Goal: Ask a question

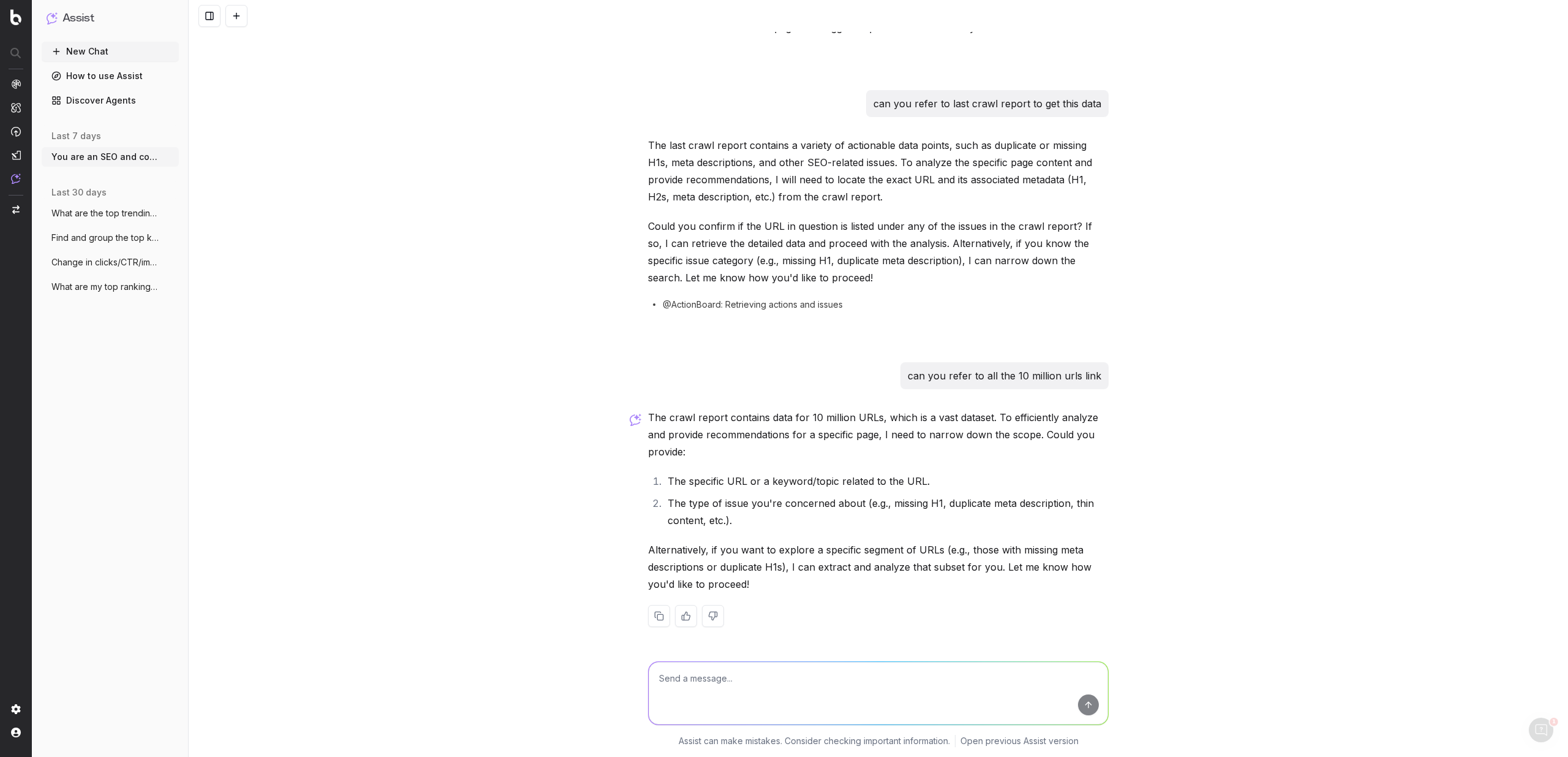
click at [801, 421] on p "The crawl report contains data for 10 million URLs, which is a vast dataset. To…" at bounding box center [878, 434] width 460 height 52
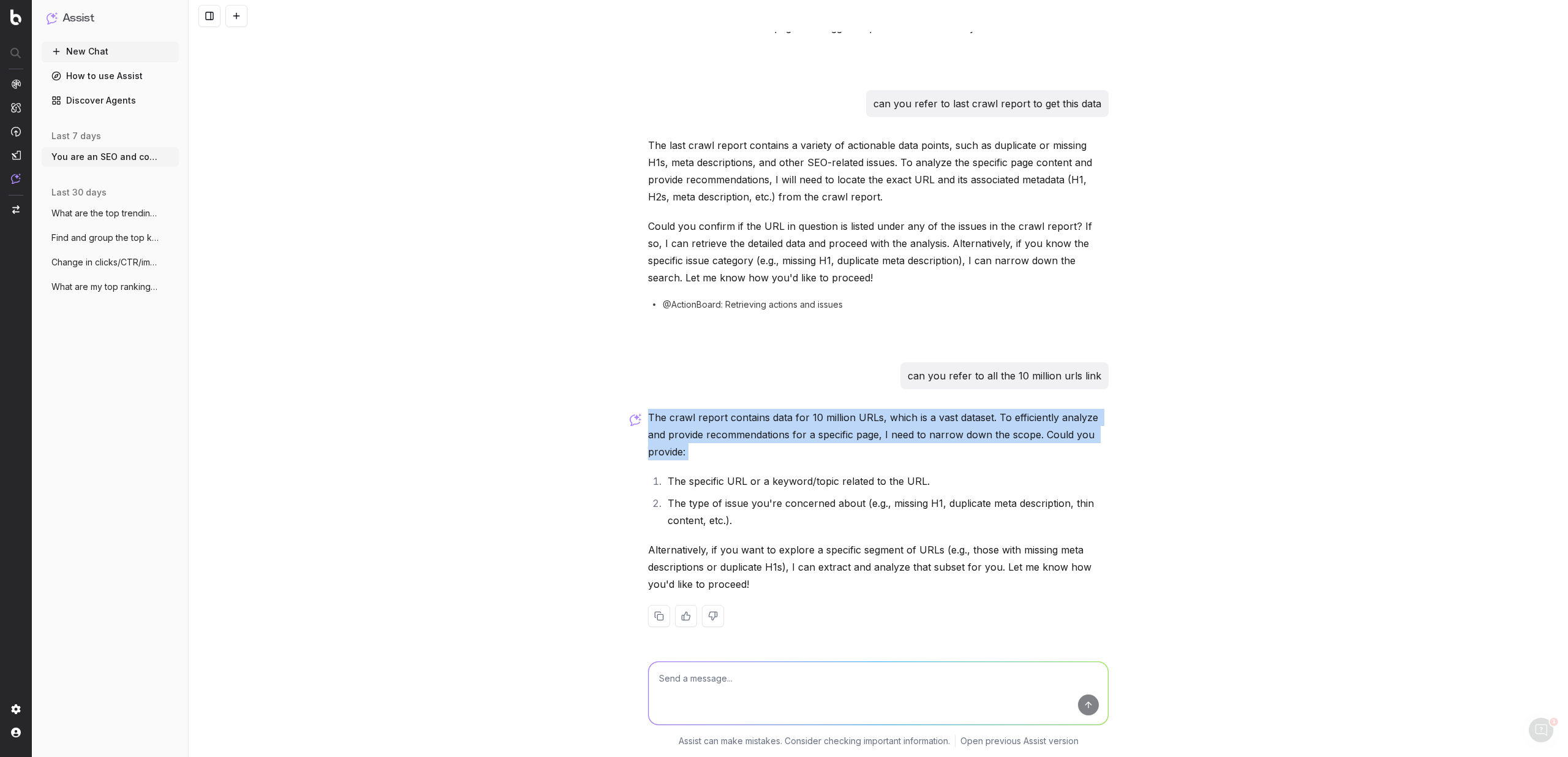
drag, startPoint x: 801, startPoint y: 421, endPoint x: 946, endPoint y: 406, distance: 145.8
click at [947, 406] on div "You are an SEO and content optimization expert. Analyze the following page cont…" at bounding box center [878, 189] width 470 height 915
click at [1033, 422] on p "The crawl report contains data for 10 million URLs, which is a vast dataset. To…" at bounding box center [878, 434] width 460 height 52
drag, startPoint x: 1033, startPoint y: 422, endPoint x: 670, endPoint y: 448, distance: 363.9
click at [670, 448] on p "The crawl report contains data for 10 million URLs, which is a vast dataset. To…" at bounding box center [878, 434] width 460 height 52
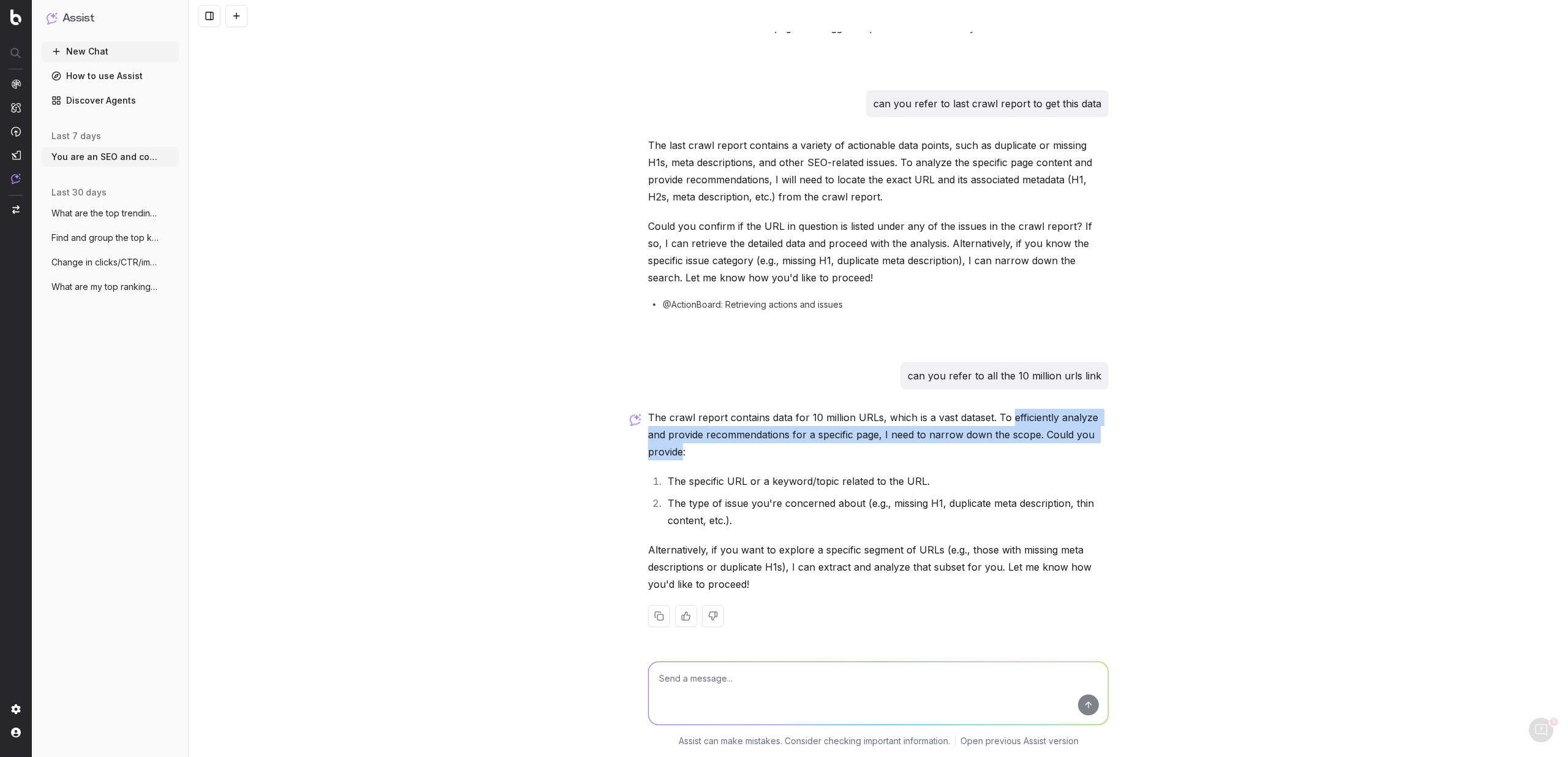
click at [669, 447] on p "The crawl report contains data for 10 million URLs, which is a vast dataset. To…" at bounding box center [878, 434] width 460 height 52
drag, startPoint x: 668, startPoint y: 446, endPoint x: 646, endPoint y: 422, distance: 32.6
click at [648, 422] on p "The crawl report contains data for 10 million URLs, which is a vast dataset. To…" at bounding box center [878, 434] width 460 height 52
click at [648, 421] on p "The crawl report contains data for 10 million URLs, which is a vast dataset. To…" at bounding box center [878, 434] width 460 height 52
drag, startPoint x: 648, startPoint y: 421, endPoint x: 675, endPoint y: 451, distance: 40.4
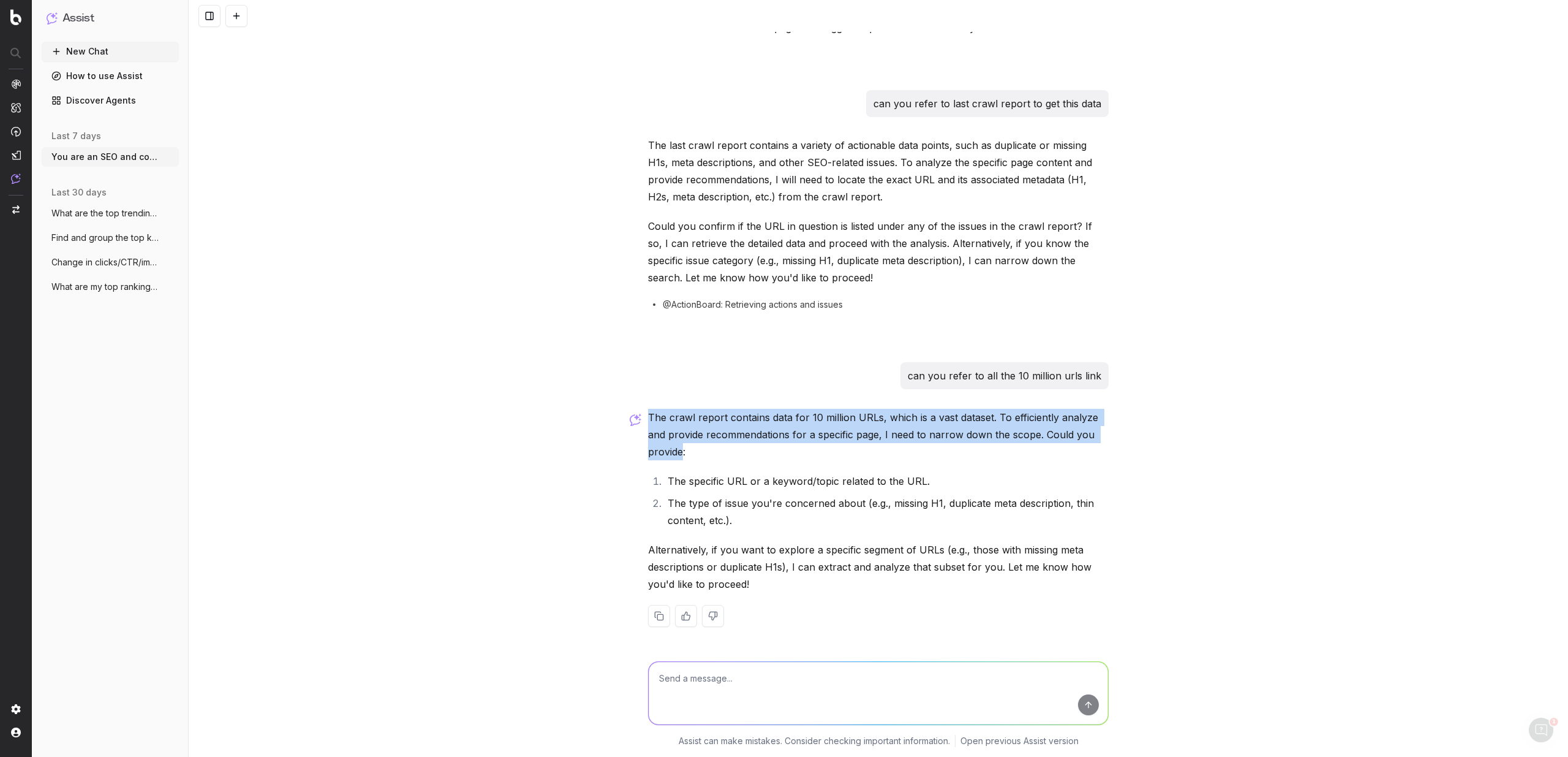
click at [675, 451] on p "The crawl report contains data for 10 million URLs, which is a vast dataset. To…" at bounding box center [878, 434] width 460 height 52
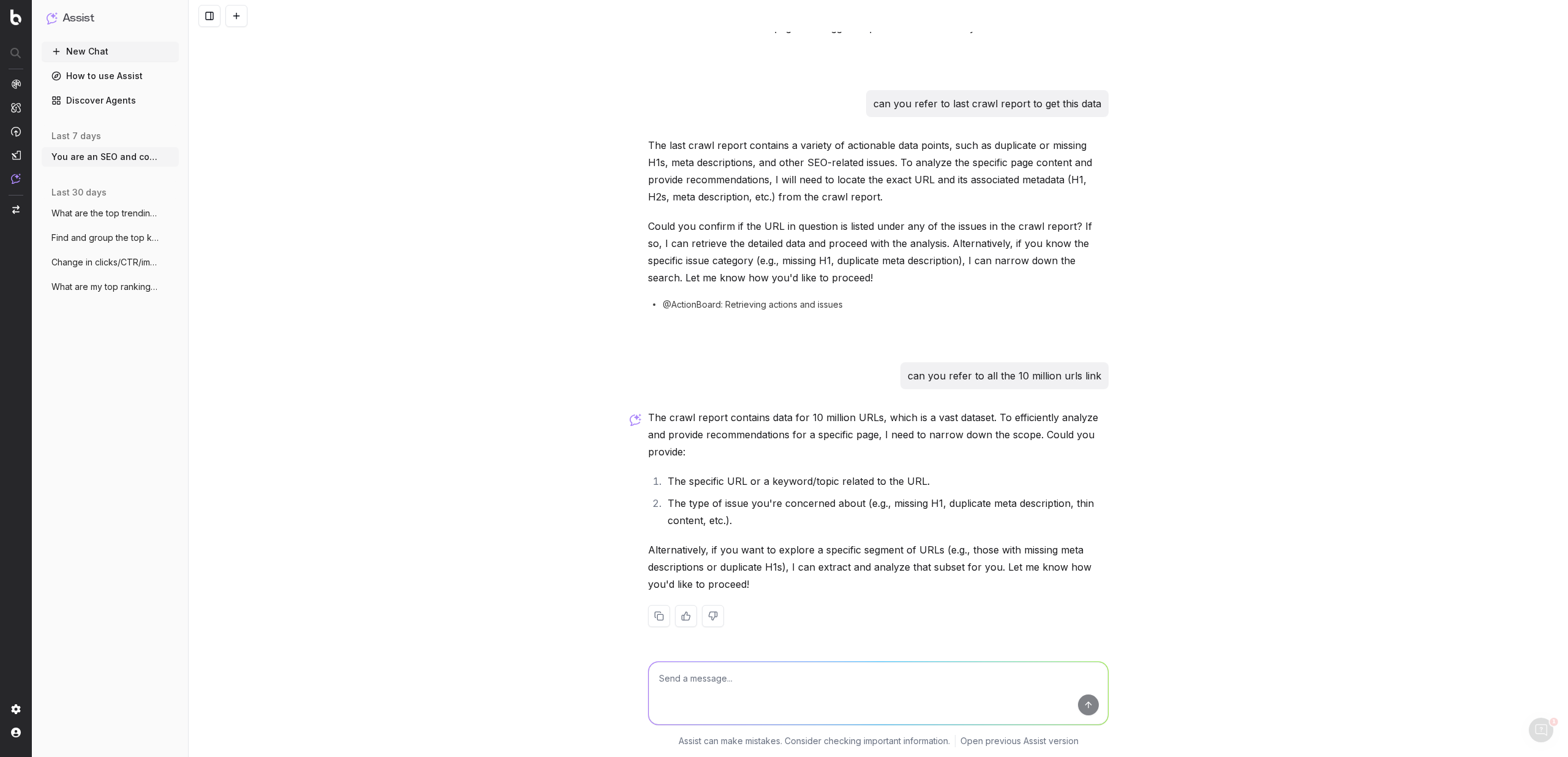
click at [674, 478] on li "The specific URL or a keyword/topic related to the URL." at bounding box center [886, 481] width 445 height 17
drag, startPoint x: 674, startPoint y: 478, endPoint x: 880, endPoint y: 480, distance: 206.0
click at [880, 480] on li "The specific URL or a keyword/topic related to the URL." at bounding box center [886, 481] width 445 height 17
